Goal: Find contact information: Find contact information

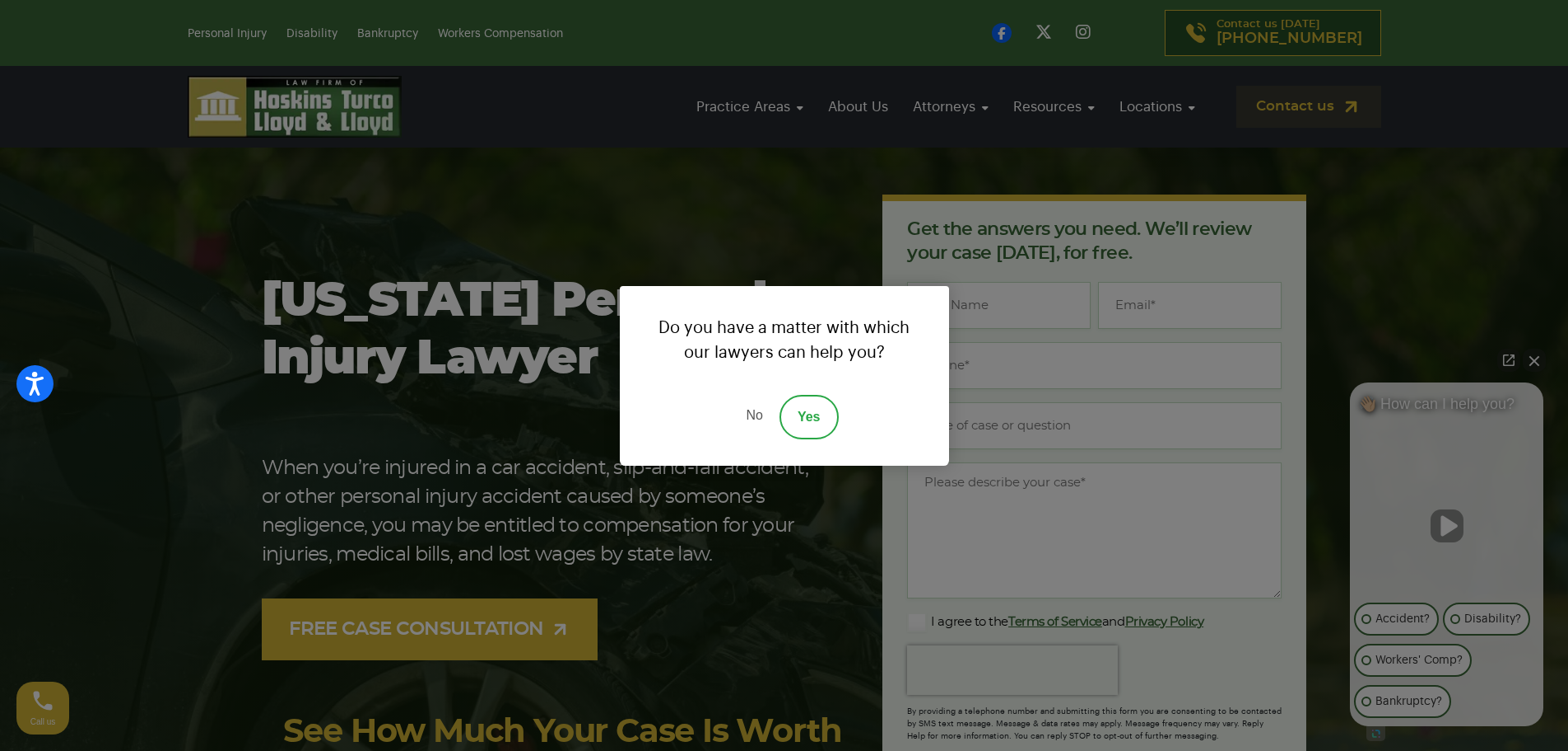
click at [783, 242] on div "Do you have a matter with which our lawyers can help you? No Yes" at bounding box center [784, 375] width 1568 height 751
click at [754, 421] on link "No" at bounding box center [753, 417] width 50 height 45
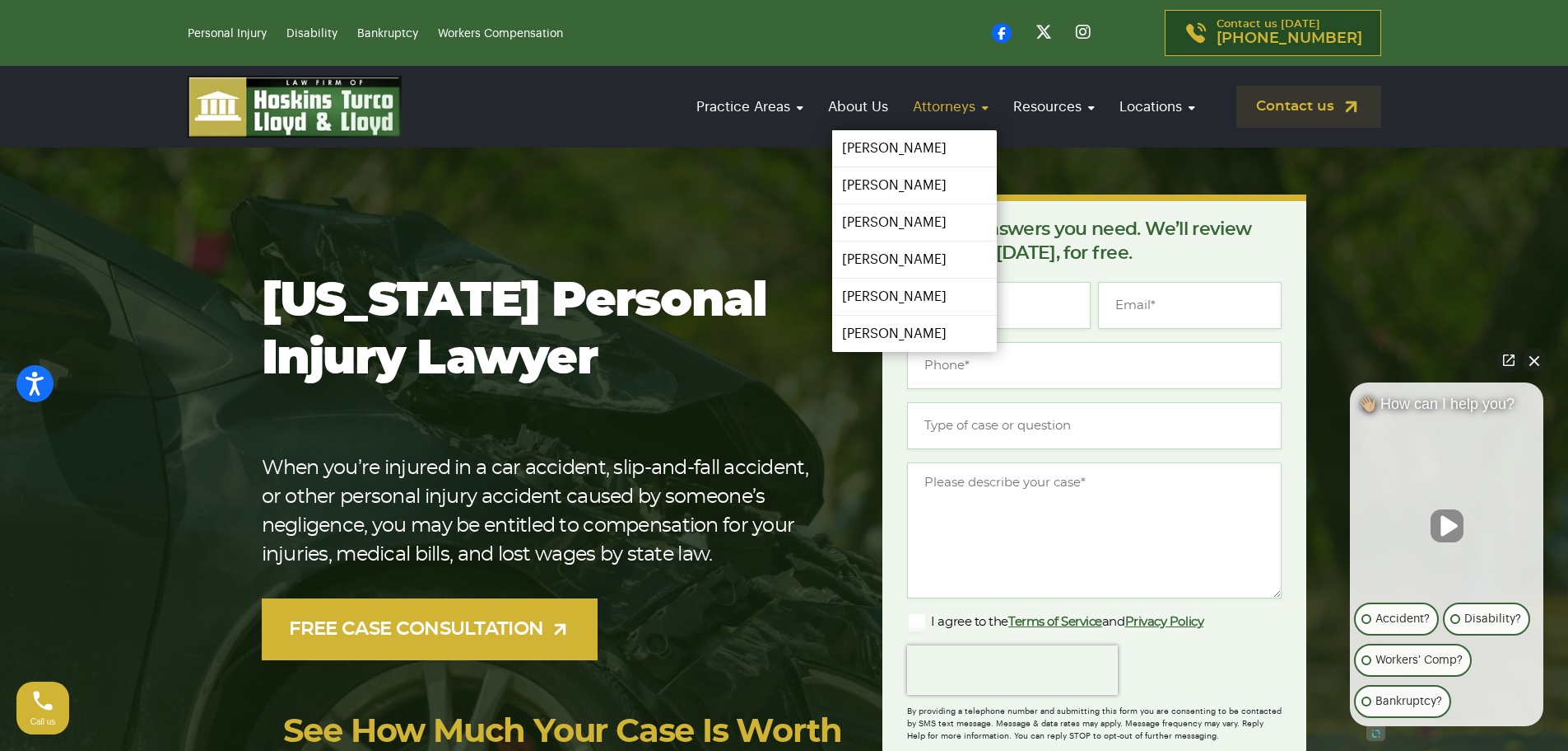
click at [926, 117] on link "Attorneys" at bounding box center [951, 107] width 92 height 47
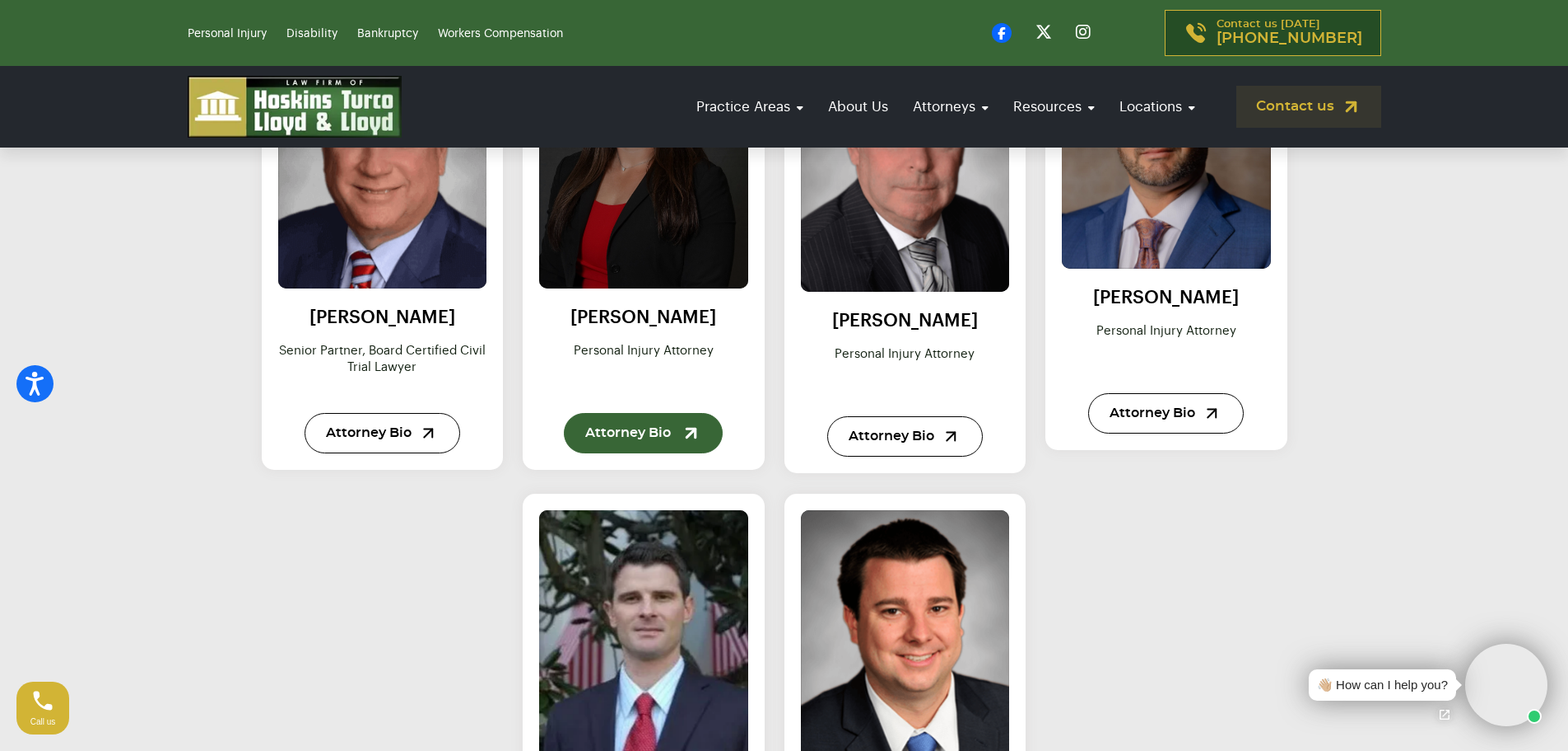
scroll to position [906, 0]
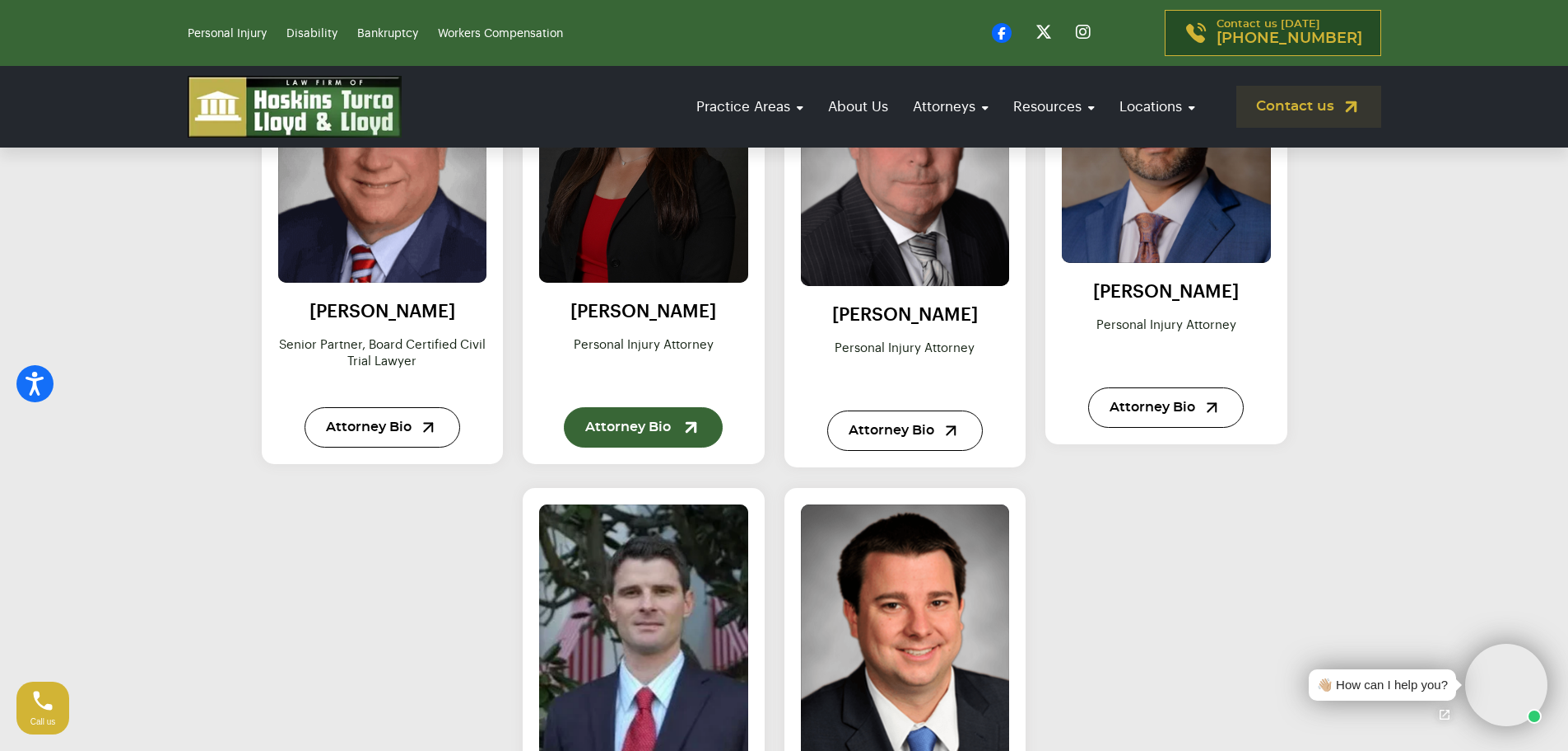
click at [642, 430] on link "Attorney Bio" at bounding box center [644, 427] width 159 height 41
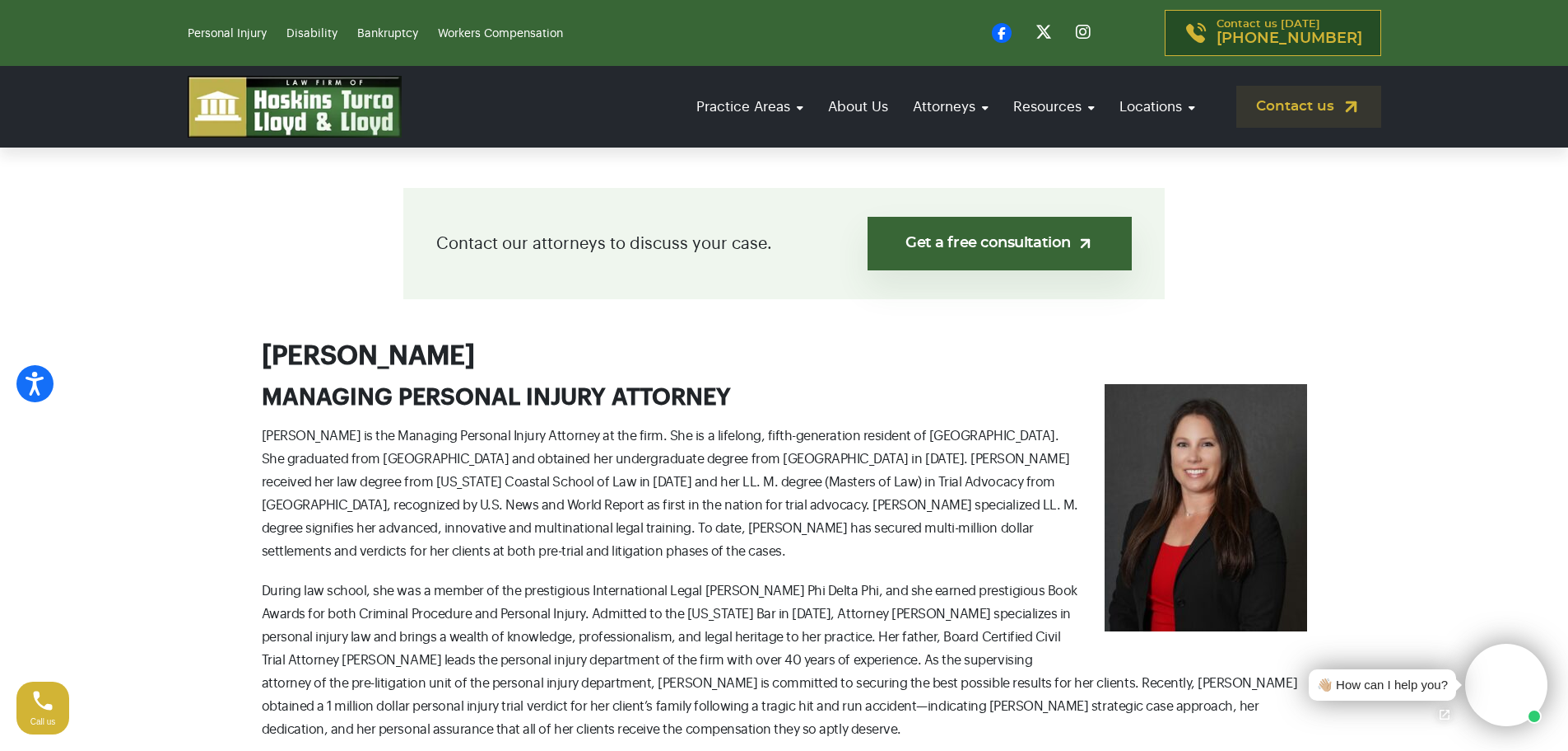
scroll to position [247, 0]
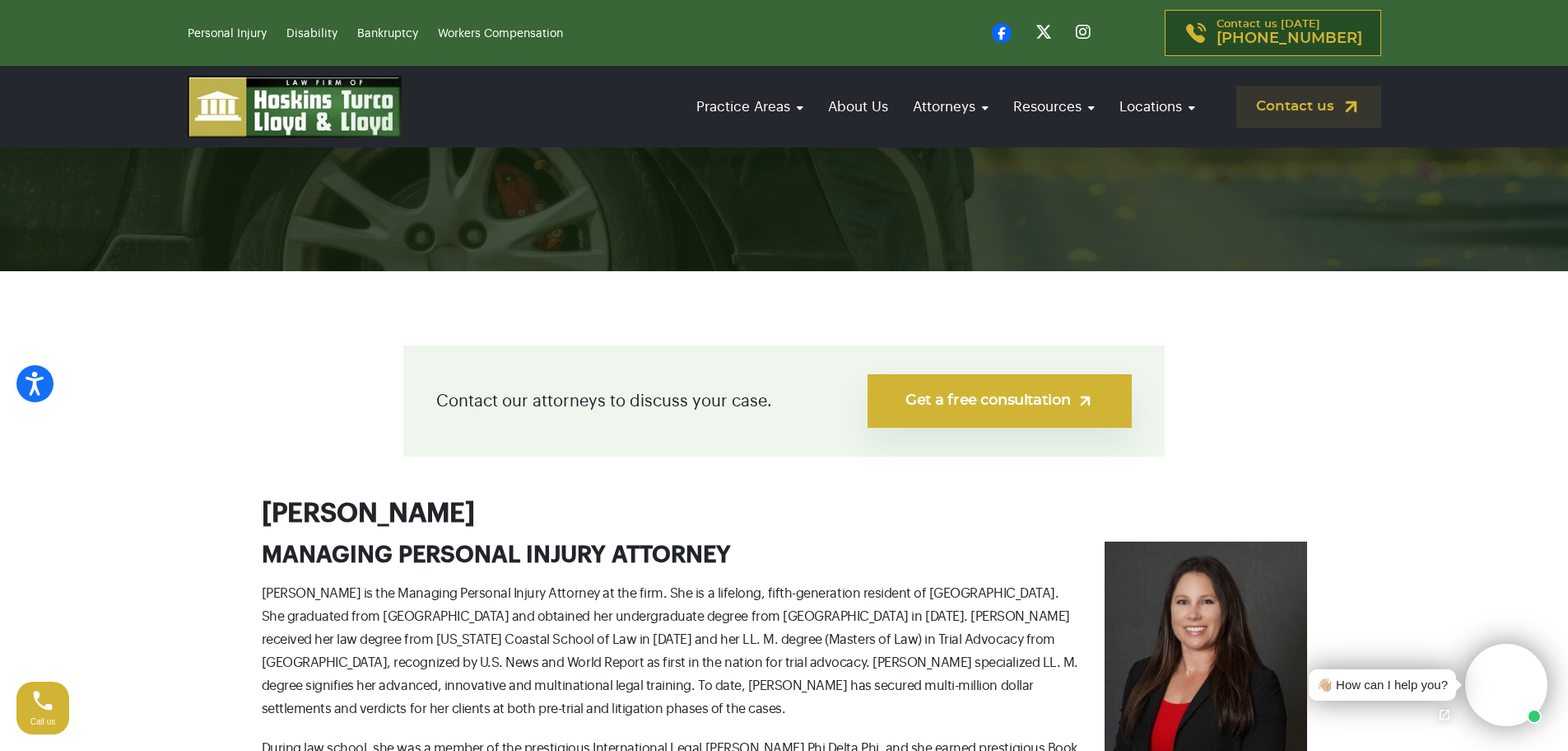
click at [1007, 400] on link "Get a free consultation" at bounding box center [1000, 400] width 264 height 53
